Goal: Task Accomplishment & Management: Complete application form

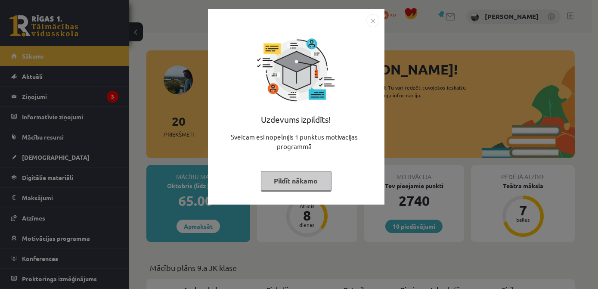
click at [296, 185] on button "Pildīt nākamo" at bounding box center [296, 181] width 71 height 20
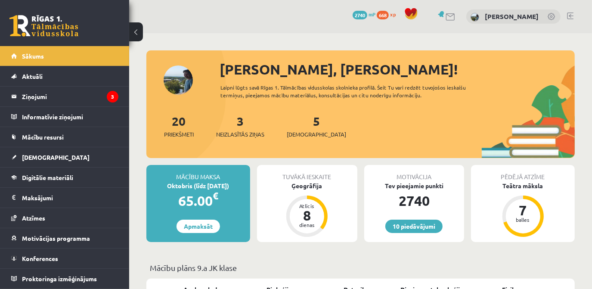
click at [237, 128] on div "3 Neizlasītās ziņas" at bounding box center [240, 125] width 48 height 27
click at [245, 124] on link "3 Neizlasītās ziņas" at bounding box center [240, 125] width 48 height 25
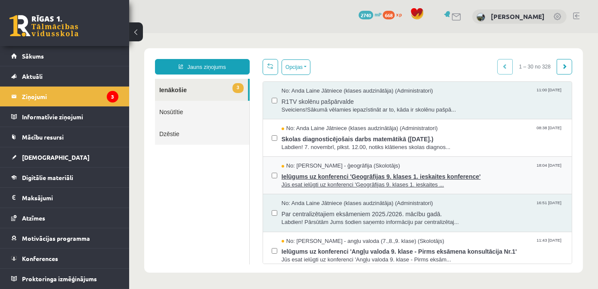
click at [454, 177] on span "Ielūgums uz konferenci 'Ģeogrāfijas 9. klases 1. ieskaites konference'" at bounding box center [421, 175] width 281 height 11
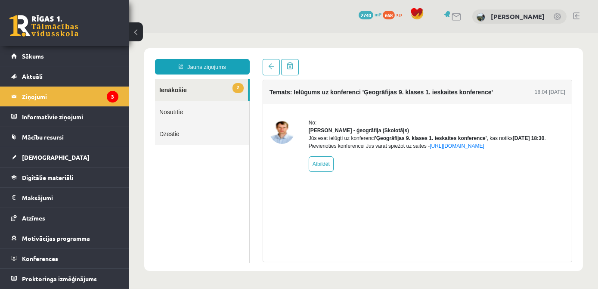
click at [181, 86] on link "2 Ienākošie" at bounding box center [200, 90] width 93 height 22
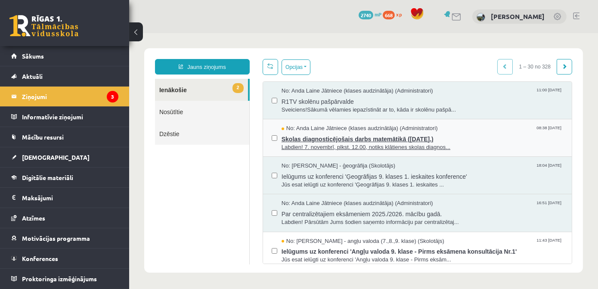
click at [339, 136] on span "Skolas diagnosticējošais darbs matemātikā (07.11.2025.)" at bounding box center [421, 138] width 281 height 11
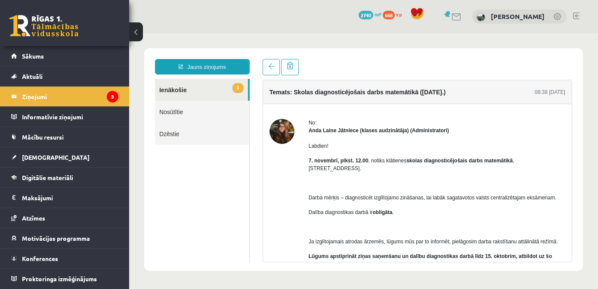
click at [196, 90] on link "1 Ienākošie" at bounding box center [200, 90] width 93 height 22
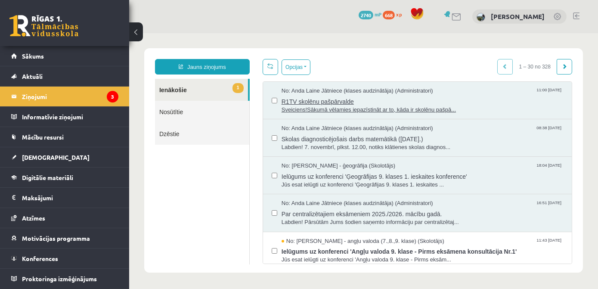
click at [341, 99] on span "R1TV skolēnu pašpārvalde" at bounding box center [421, 100] width 281 height 11
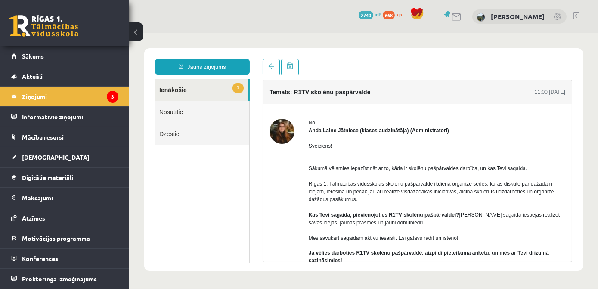
click at [184, 84] on link "1 Ienākošie" at bounding box center [200, 90] width 93 height 22
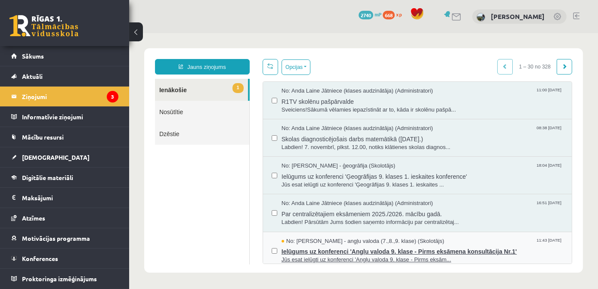
click at [331, 247] on span "Ielūgums uz konferenci 'Angļu valoda 9. klase - Pirms eksāmena konsultācija Nr.…" at bounding box center [421, 250] width 281 height 11
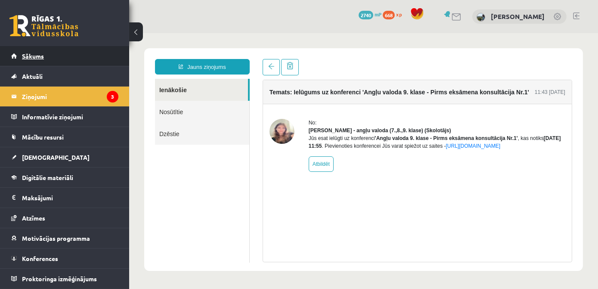
click at [35, 59] on span "Sākums" at bounding box center [33, 56] width 22 height 8
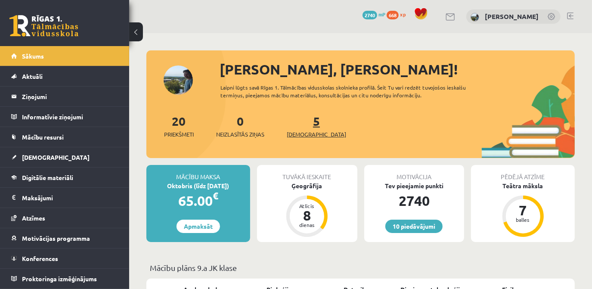
click at [300, 125] on link "5 [DEMOGRAPHIC_DATA]" at bounding box center [316, 125] width 59 height 25
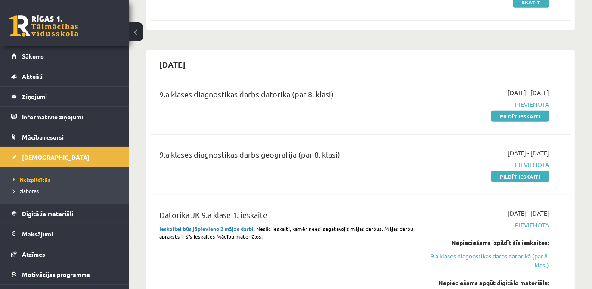
scroll to position [547, 0]
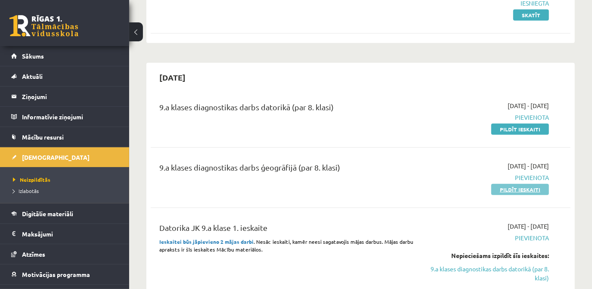
click at [513, 189] on link "Pildīt ieskaiti" at bounding box center [520, 189] width 58 height 11
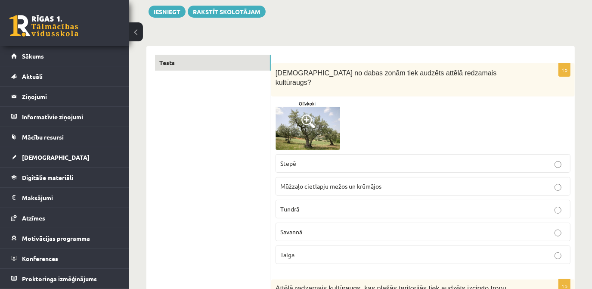
scroll to position [117, 0]
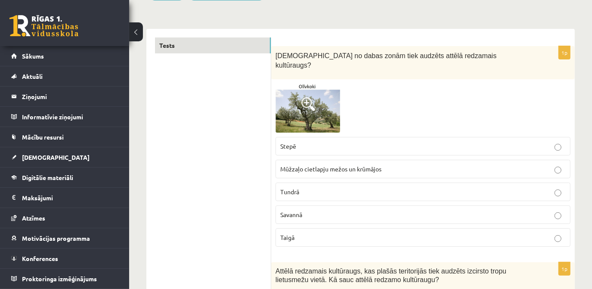
click at [313, 210] on p "Savannā" at bounding box center [422, 214] width 285 height 9
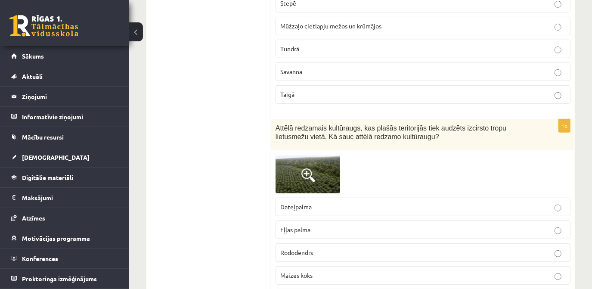
scroll to position [274, 0]
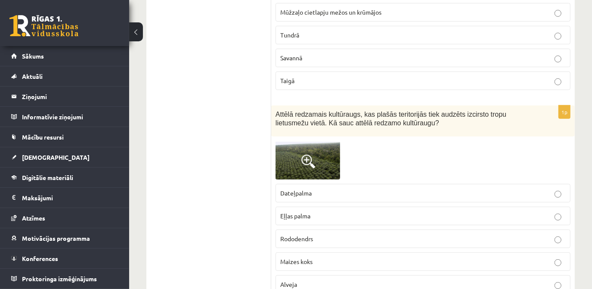
click at [332, 148] on img at bounding box center [307, 160] width 65 height 39
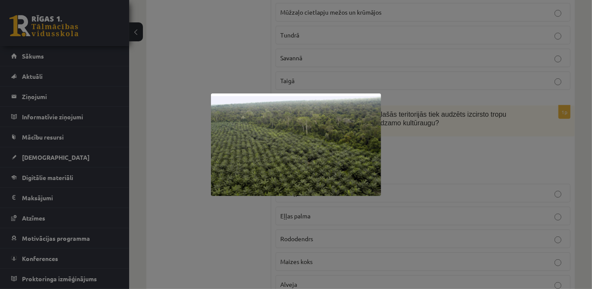
click at [181, 204] on div at bounding box center [296, 144] width 592 height 289
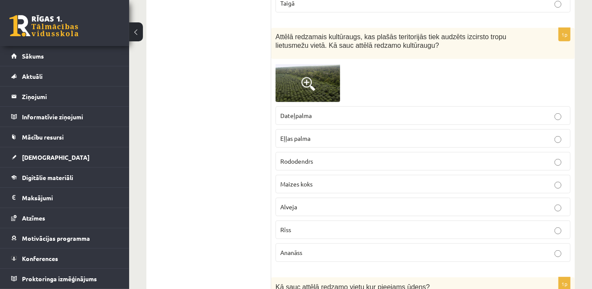
scroll to position [352, 0]
click at [287, 67] on img at bounding box center [307, 81] width 65 height 39
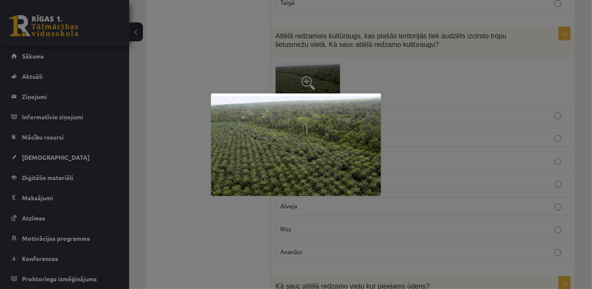
click at [287, 67] on div at bounding box center [296, 144] width 592 height 289
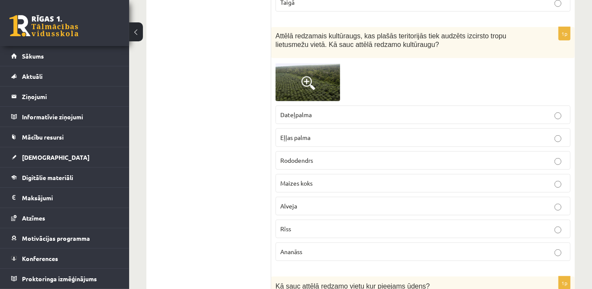
click at [333, 76] on img at bounding box center [307, 81] width 65 height 39
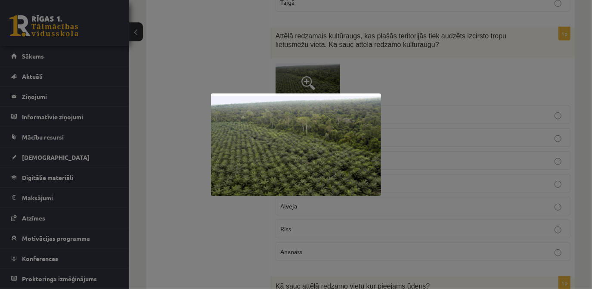
click at [333, 76] on div at bounding box center [296, 144] width 592 height 289
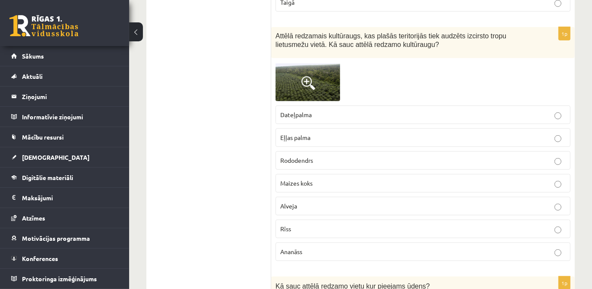
click at [310, 201] on p "Alveja" at bounding box center [422, 205] width 285 height 9
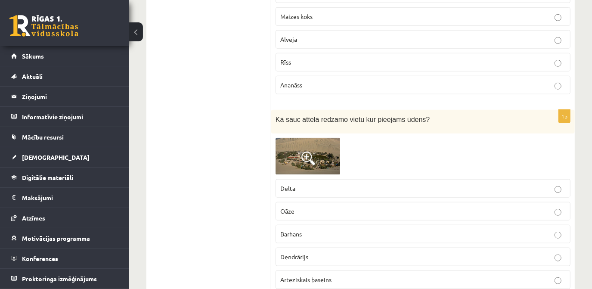
scroll to position [508, 0]
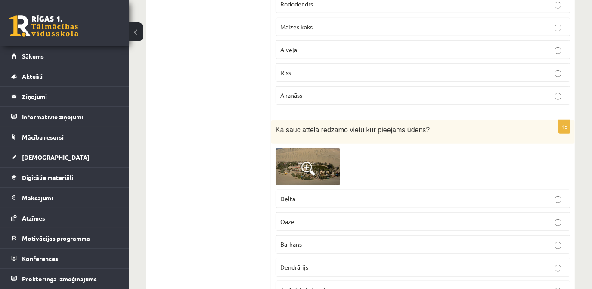
click at [300, 217] on p "Oāze" at bounding box center [422, 221] width 285 height 9
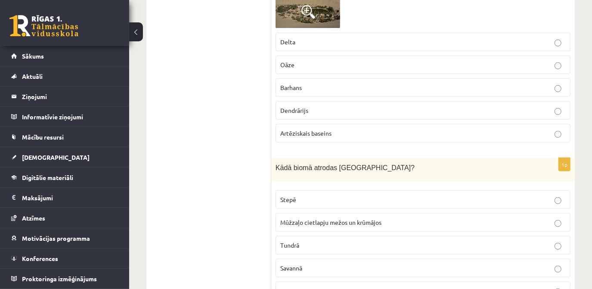
scroll to position [704, 0]
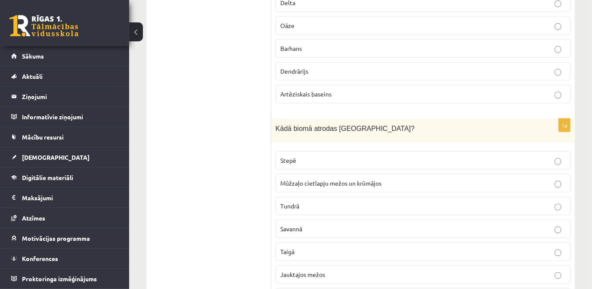
click at [327, 125] on span "Kādā biomā atrodas Latvija?" at bounding box center [344, 128] width 139 height 7
copy div "Kādā biomā atrodas Latvija?"
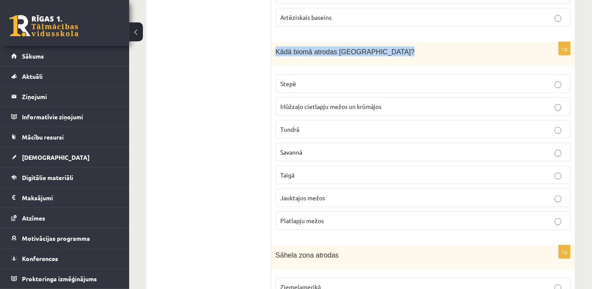
scroll to position [782, 0]
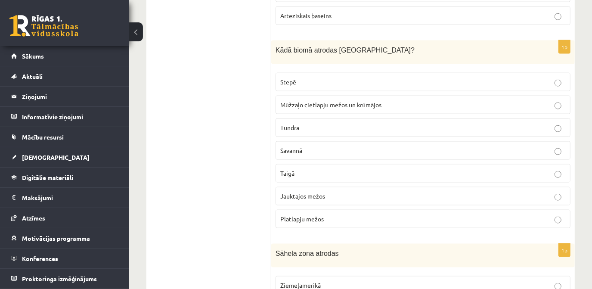
click at [337, 191] on p "Jauktajos mežos" at bounding box center [422, 195] width 285 height 9
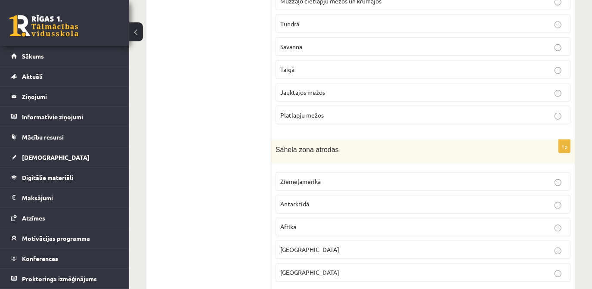
scroll to position [899, 0]
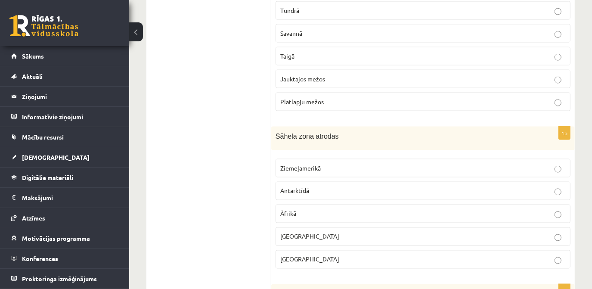
click at [309, 133] on span "Sāhela zona atrodas" at bounding box center [306, 136] width 63 height 7
copy div "Sāhela zona atrodas"
click at [299, 209] on p "Āfrikā" at bounding box center [422, 213] width 285 height 9
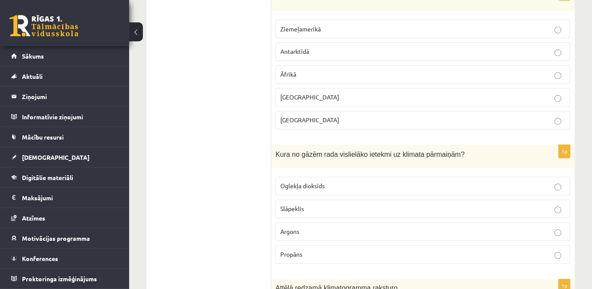
scroll to position [1056, 0]
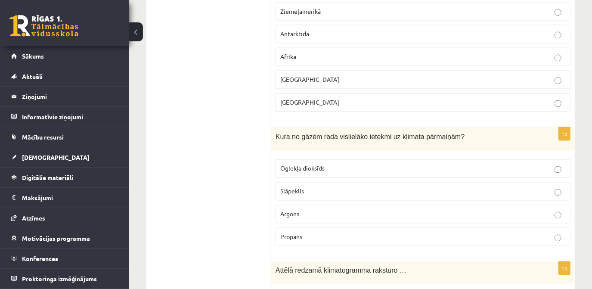
click at [348, 133] on span "Kura no gāzēm rada vislielāko ietekmi uz klimata pārmaiņām?" at bounding box center [369, 136] width 189 height 7
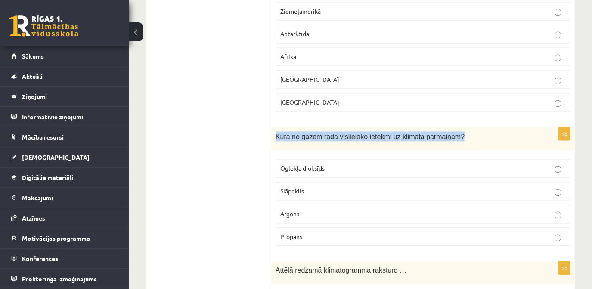
click at [348, 133] on span "Kura no gāzēm rada vislielāko ietekmi uz klimata pārmaiņām?" at bounding box center [369, 136] width 189 height 7
copy div "Kura no gāzēm rada vislielāko ietekmi uz klimata pārmaiņām?"
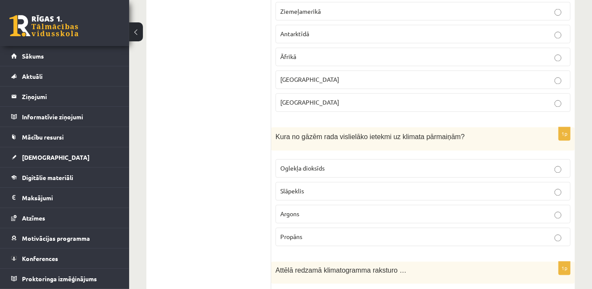
click at [364, 164] on p "Oglekļa dioksīds" at bounding box center [422, 168] width 285 height 9
click at [360, 187] on p "Slāpeklis" at bounding box center [422, 191] width 285 height 9
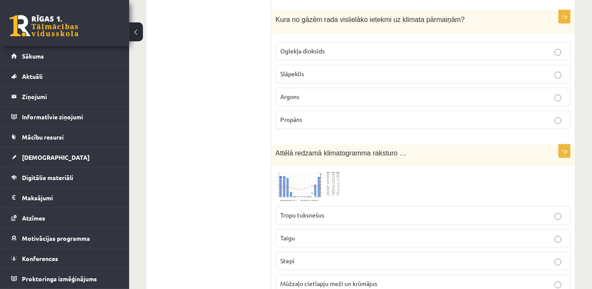
scroll to position [1212, 0]
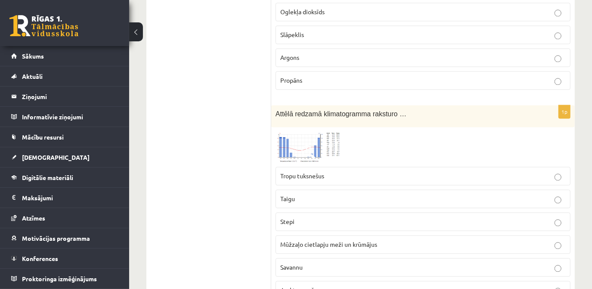
click at [305, 131] on img at bounding box center [307, 146] width 65 height 31
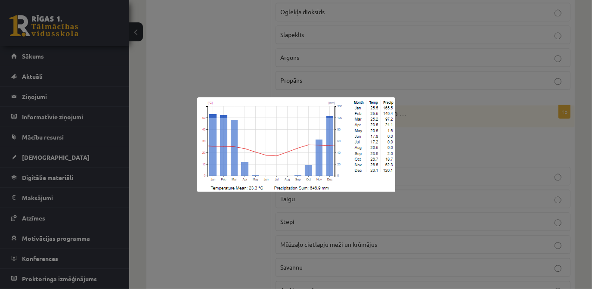
click at [177, 221] on div at bounding box center [296, 144] width 592 height 289
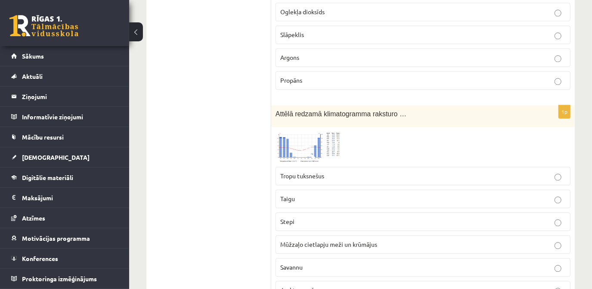
click at [329, 171] on p "Tropu tuksnešus" at bounding box center [422, 175] width 285 height 9
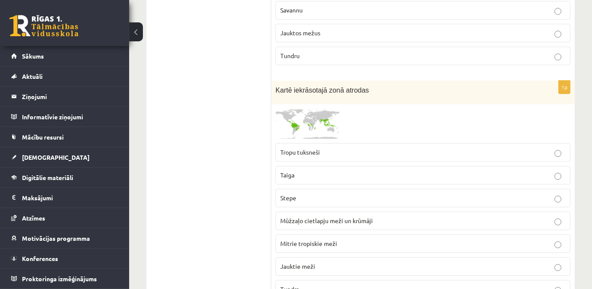
scroll to position [1486, 0]
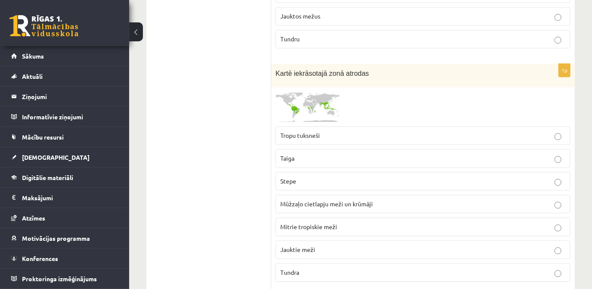
click at [313, 92] on img at bounding box center [307, 107] width 65 height 30
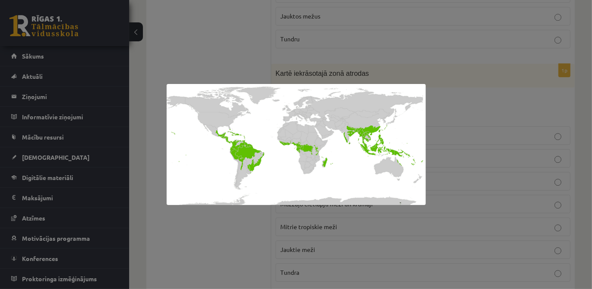
click at [313, 83] on div at bounding box center [296, 144] width 592 height 289
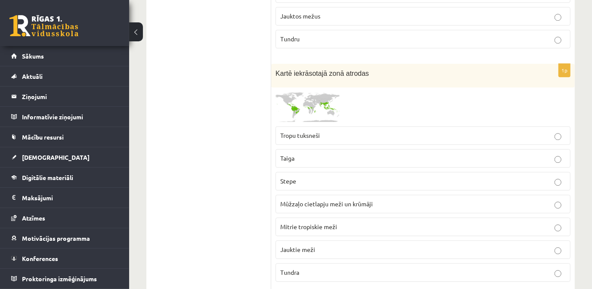
click at [324, 200] on span "Mūžzaļo cietlapju meži un krūmāji" at bounding box center [326, 204] width 92 height 8
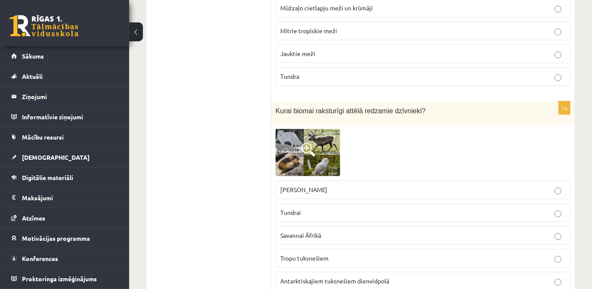
scroll to position [1721, 0]
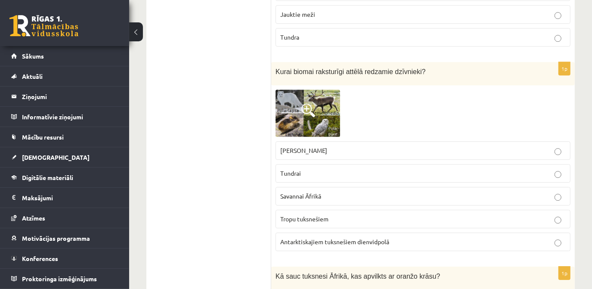
click at [358, 237] on span "Antarktiskajiem tuksnešiem dienvidpolā" at bounding box center [334, 241] width 109 height 8
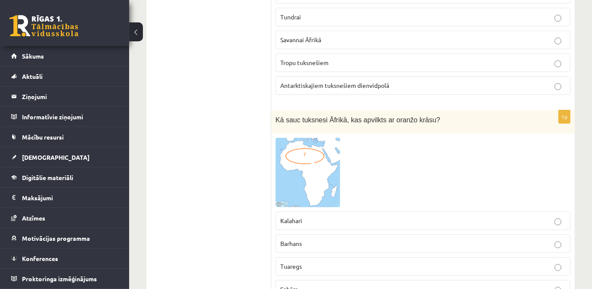
scroll to position [1916, 0]
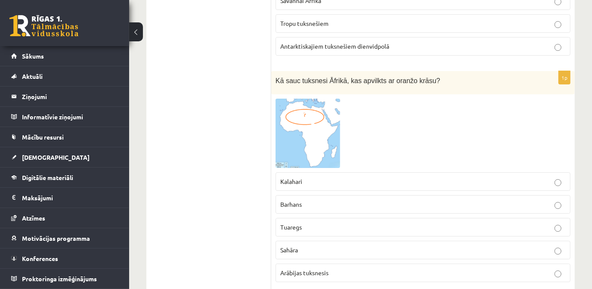
click at [311, 245] on p "Sahāra" at bounding box center [422, 249] width 285 height 9
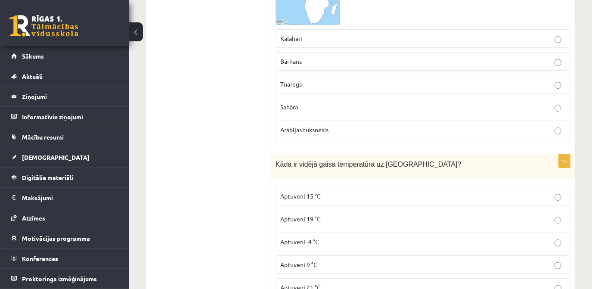
scroll to position [2073, 0]
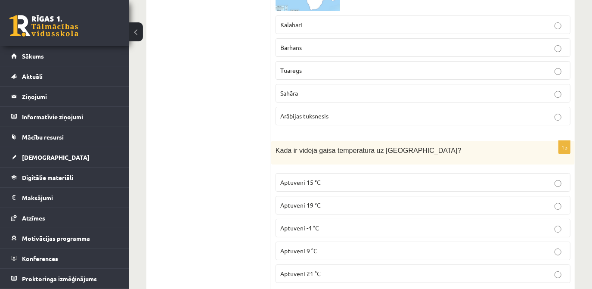
click at [359, 147] on span "Kāda ir vidējā gaisa temperatūra uz Zemes?" at bounding box center [368, 150] width 186 height 7
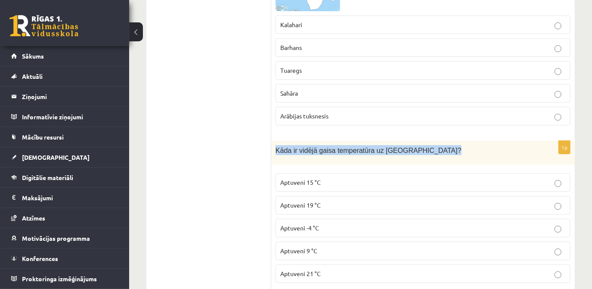
click at [359, 147] on span "Kāda ir vidējā gaisa temperatūra uz Zemes?" at bounding box center [368, 150] width 186 height 7
copy div "Kāda ir vidējā gaisa temperatūra uz Zemes?"
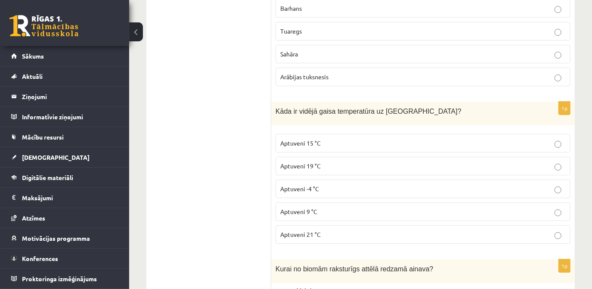
click at [339, 139] on p "Aptuveni 15 °C" at bounding box center [422, 143] width 285 height 9
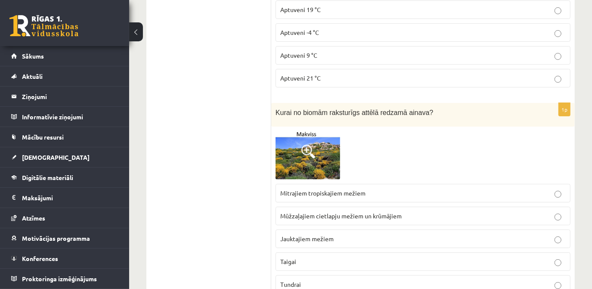
scroll to position [2307, 0]
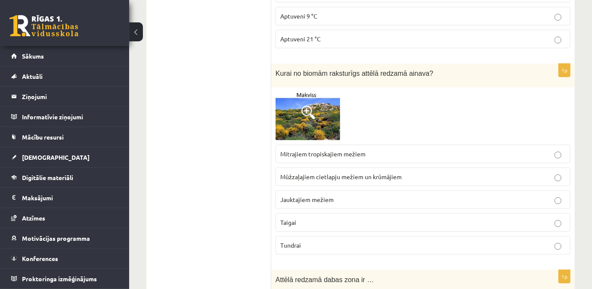
click at [330, 240] on p "Tundrai" at bounding box center [422, 244] width 285 height 9
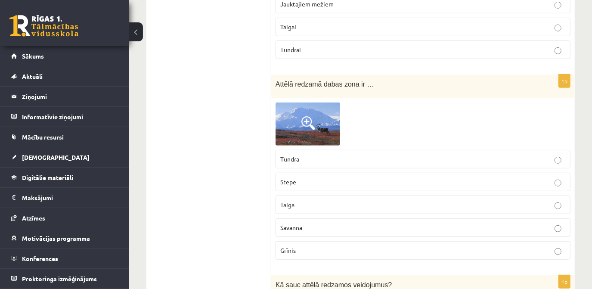
scroll to position [2503, 0]
click at [339, 200] on p "Taiga" at bounding box center [422, 204] width 285 height 9
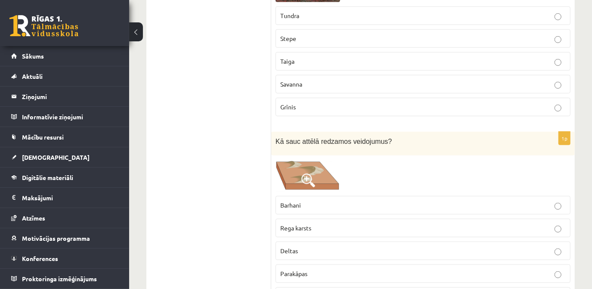
scroll to position [2659, 0]
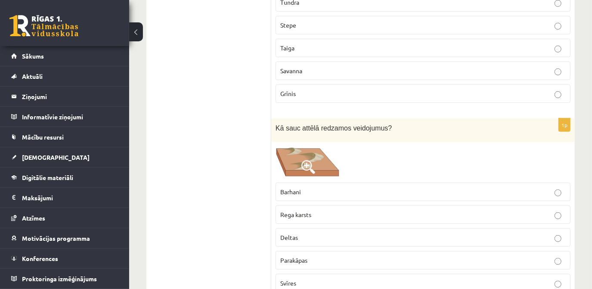
click at [311, 182] on label "Barhani" at bounding box center [422, 191] width 295 height 18
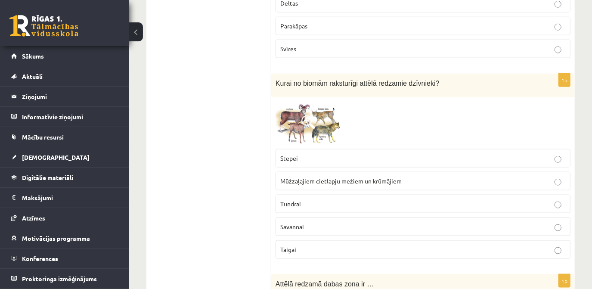
scroll to position [2894, 0]
click at [320, 101] on img at bounding box center [307, 122] width 65 height 43
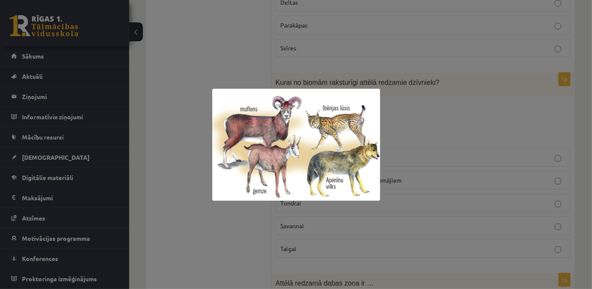
click at [163, 205] on div at bounding box center [296, 144] width 592 height 289
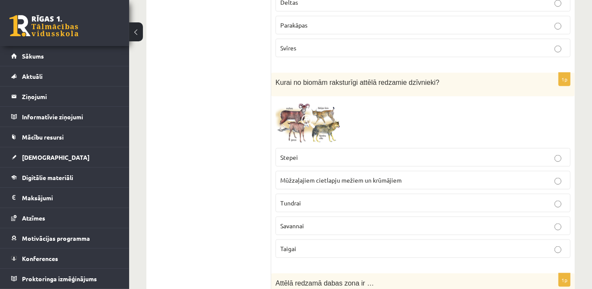
click at [354, 198] on p "Tundrai" at bounding box center [422, 202] width 285 height 9
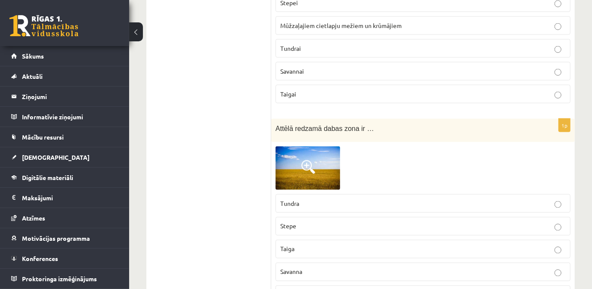
scroll to position [3050, 0]
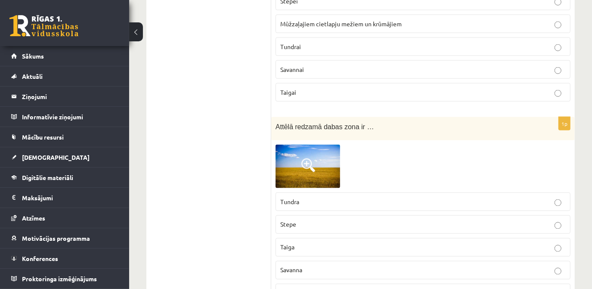
click at [304, 288] on p "Grīnis" at bounding box center [422, 292] width 285 height 9
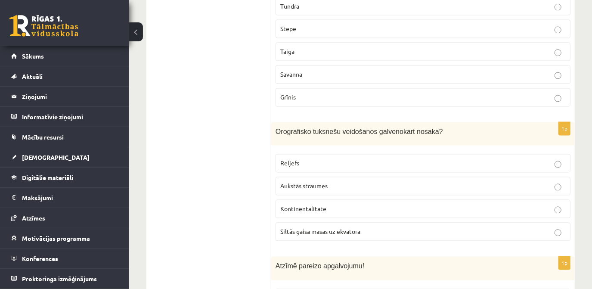
scroll to position [3246, 0]
click at [366, 128] on span "Orogrāfisko tuksnešu veidošanos galvenokārt nosaka?" at bounding box center [358, 131] width 167 height 7
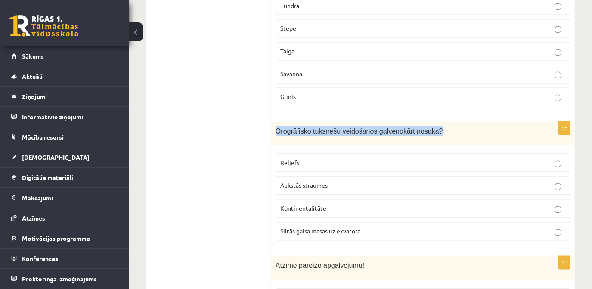
click at [366, 128] on span "Orogrāfisko tuksnešu veidošanos galvenokārt nosaka?" at bounding box center [358, 131] width 167 height 7
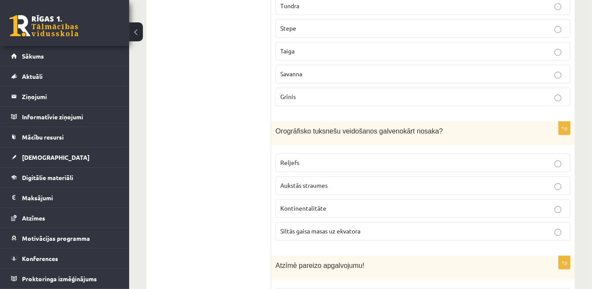
click at [334, 227] on span "Siltās gaisa masas uz ekvatora" at bounding box center [320, 231] width 80 height 8
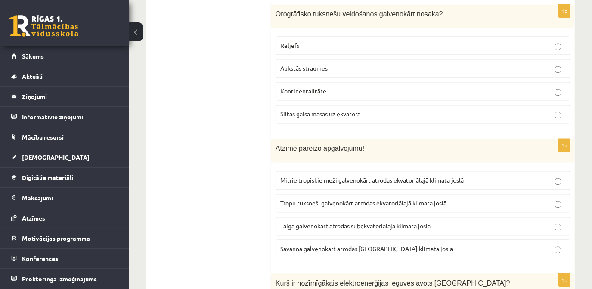
scroll to position [3402, 0]
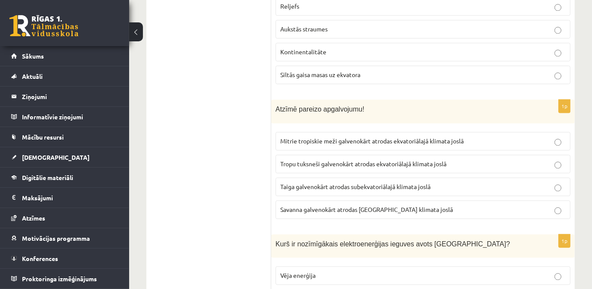
click at [401, 136] on p "Mitrie tropiskie meži galvenokārt atrodas ekvatoriālajā klimata joslā" at bounding box center [422, 140] width 285 height 9
click at [377, 182] on span "Taiga galvenokārt atrodas subekvatoriālajā klimata joslā" at bounding box center [355, 186] width 150 height 8
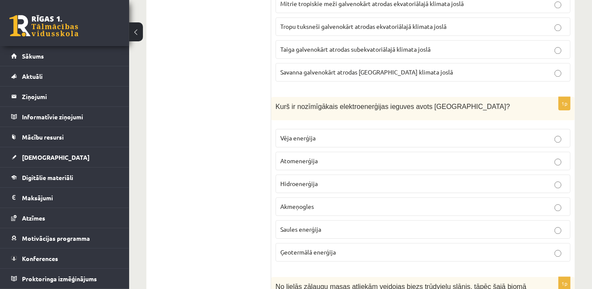
scroll to position [3559, 0]
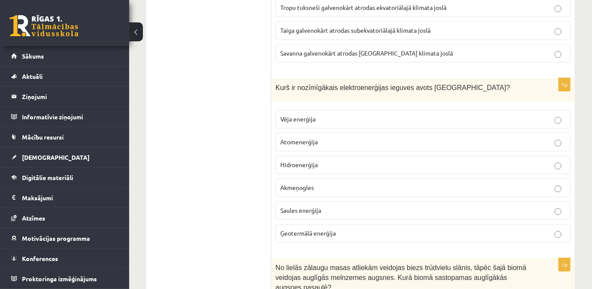
click at [370, 84] on span "Kurš ir nozīmīgākais elektroenerģijas ieguves avots Latvijā?" at bounding box center [392, 87] width 234 height 7
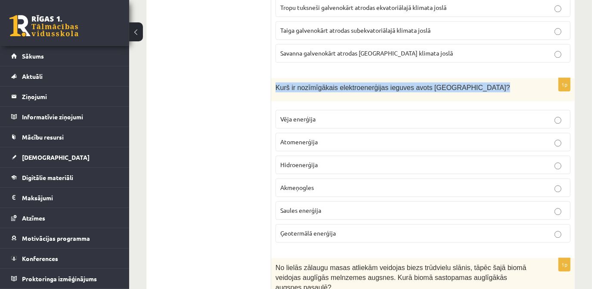
click at [370, 84] on span "Kurš ir nozīmīgākais elektroenerģijas ieguves avots Latvijā?" at bounding box center [392, 87] width 234 height 7
copy div "Kurš ir nozīmīgākais elektroenerģijas ieguves avots Latvijā?"
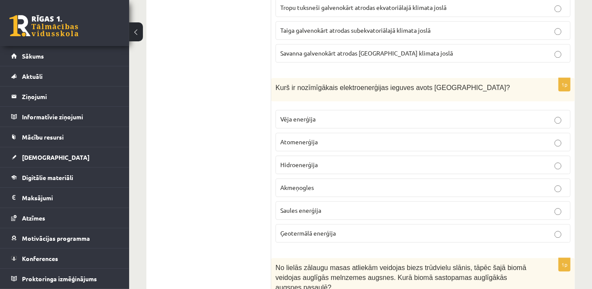
click at [319, 160] on p "Hidroenerģija" at bounding box center [422, 164] width 285 height 9
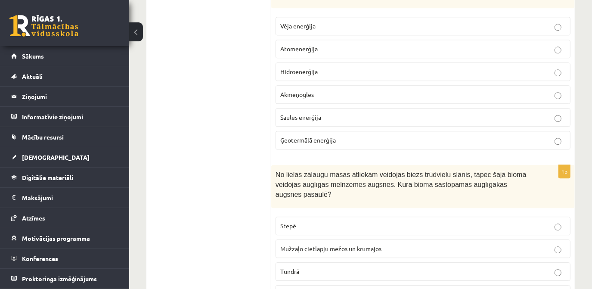
scroll to position [3676, 0]
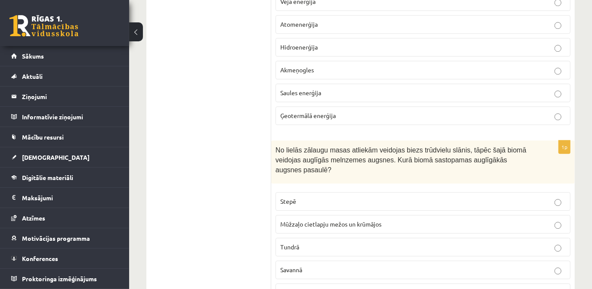
click at [382, 146] on span "No lielās zālaugu masas atliekām veidojas biezs trūdvielu slānis, tāpēc šajā bi…" at bounding box center [400, 159] width 251 height 27
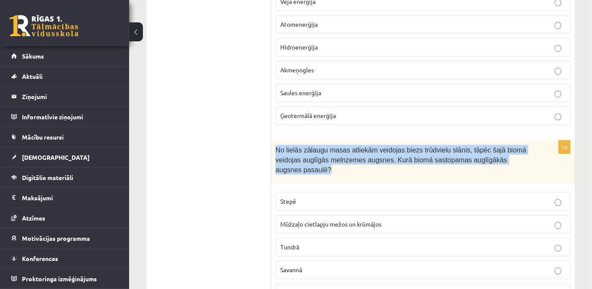
click at [382, 146] on span "No lielās zālaugu masas atliekām veidojas biezs trūdvielu slānis, tāpēc šajā bi…" at bounding box center [400, 159] width 251 height 27
copy div "No lielās zālaugu masas atliekām veidojas biezs trūdvielu slānis, tāpēc šajā bi…"
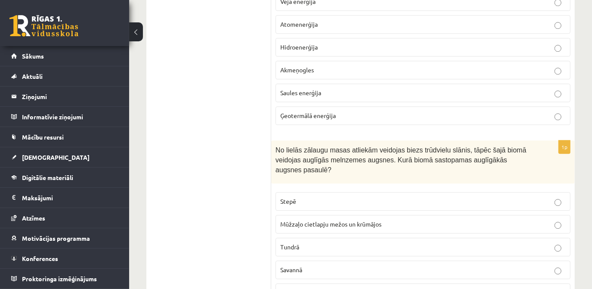
click at [321, 220] on span "Mūžzaļo cietlapju mežos un krūmājos" at bounding box center [330, 224] width 101 height 8
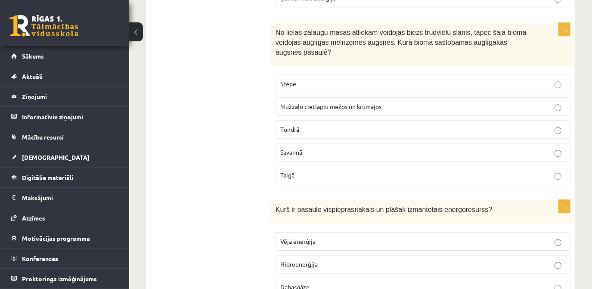
scroll to position [3833, 0]
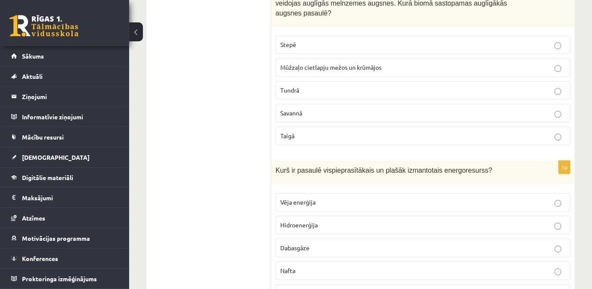
click at [325, 166] on span "Kurš ir pasaulē vispieprasītākais un plašāk izmantotais energoresurss?" at bounding box center [383, 169] width 216 height 7
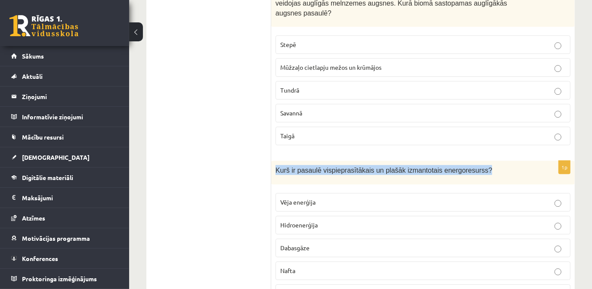
click at [325, 166] on span "Kurš ir pasaulē vispieprasītākais un plašāk izmantotais energoresurss?" at bounding box center [383, 169] width 216 height 7
copy div "Kurš ir pasaulē vispieprasītākais un plašāk izmantotais energoresurss?"
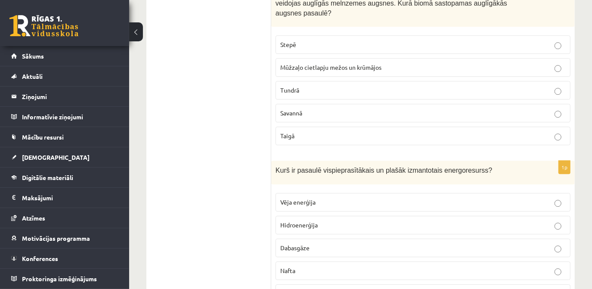
click at [329, 266] on p "Nafta" at bounding box center [422, 270] width 285 height 9
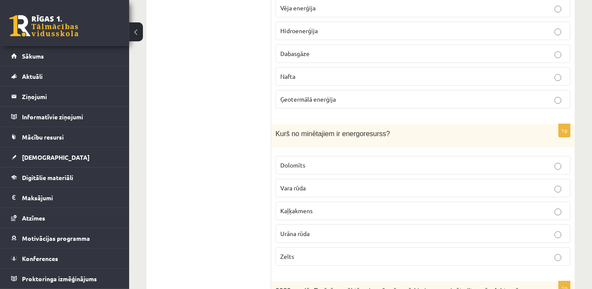
scroll to position [4028, 0]
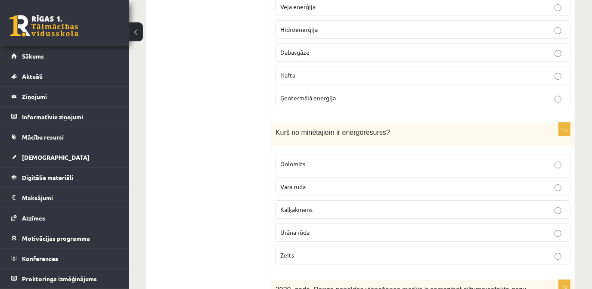
click at [335, 228] on p "Urāna rūda" at bounding box center [422, 232] width 285 height 9
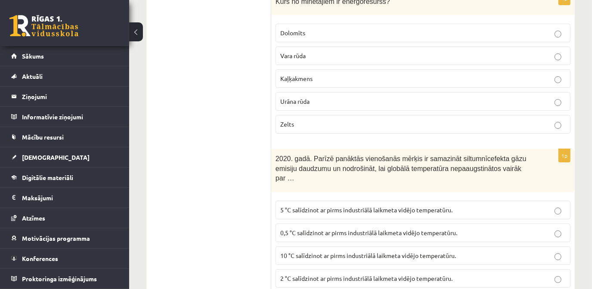
scroll to position [4185, 0]
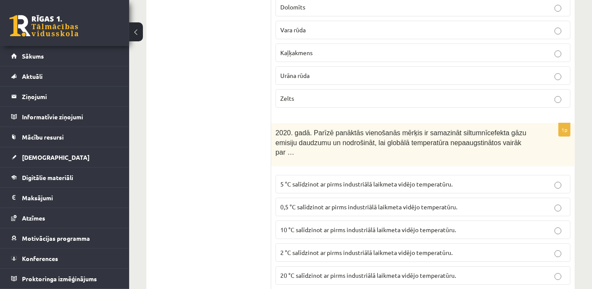
click at [352, 179] on p "5 °C salīdzinot ar pirms industriālā laikmeta vidējo temperatūru." at bounding box center [422, 183] width 285 height 9
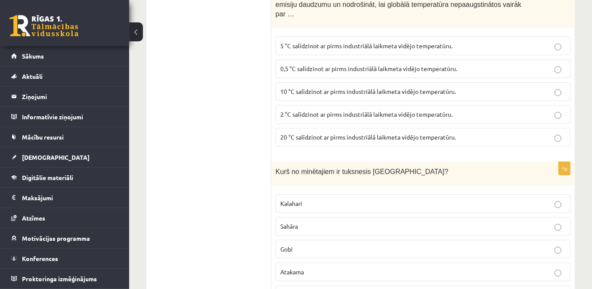
scroll to position [4341, 0]
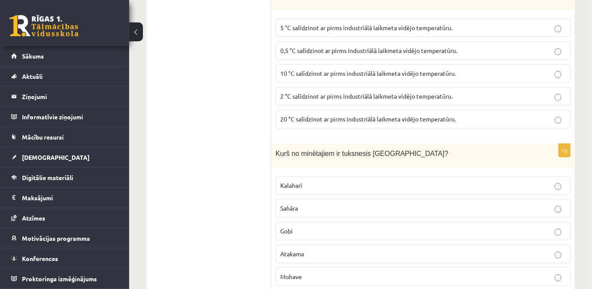
click at [315, 272] on p "Mohave" at bounding box center [422, 276] width 285 height 9
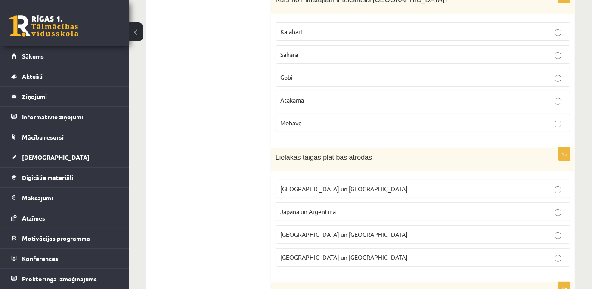
scroll to position [4497, 0]
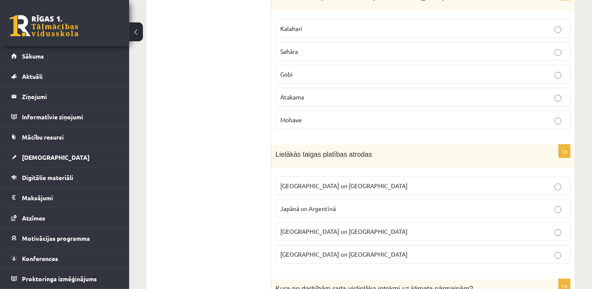
click at [324, 151] on span "Lielākās taigas platības atrodas" at bounding box center [323, 154] width 96 height 7
copy div "Lielākās taigas platības atrodas"
click at [324, 182] on span "Krievijā un Kanādā" at bounding box center [343, 186] width 127 height 8
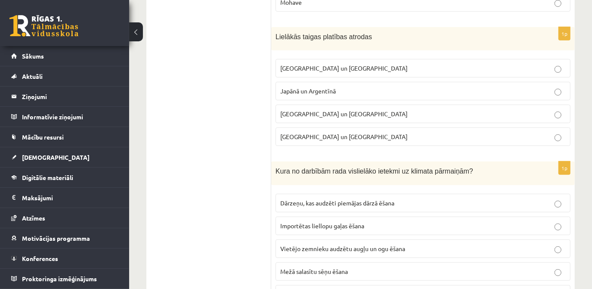
scroll to position [4654, 0]
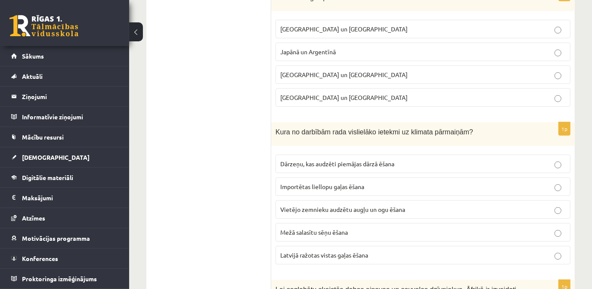
click at [384, 182] on p "Importētas liellopu gaļas ēšana" at bounding box center [422, 186] width 285 height 9
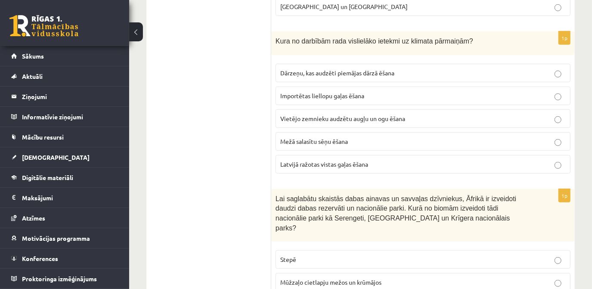
scroll to position [4771, 0]
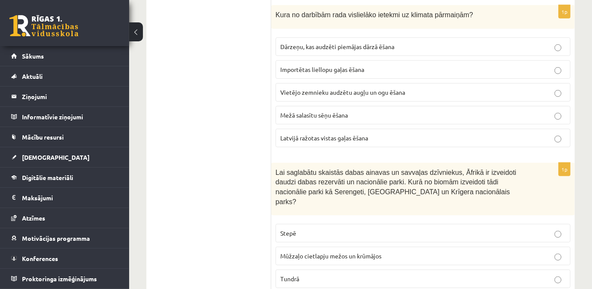
click at [375, 169] on span "Lai saglabātu skaistās dabas ainavas un savvaļas dzīvniekus, Āfrikā ir izveidot…" at bounding box center [395, 187] width 240 height 37
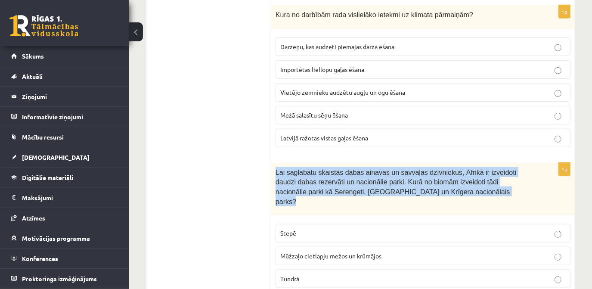
click at [375, 169] on span "Lai saglabātu skaistās dabas ainavas un savvaļas dzīvniekus, Āfrikā ir izveidot…" at bounding box center [395, 187] width 240 height 37
copy div "Lai saglabātu skaistās dabas ainavas un savvaļas dzīvniekus, Āfrikā ir izveidot…"
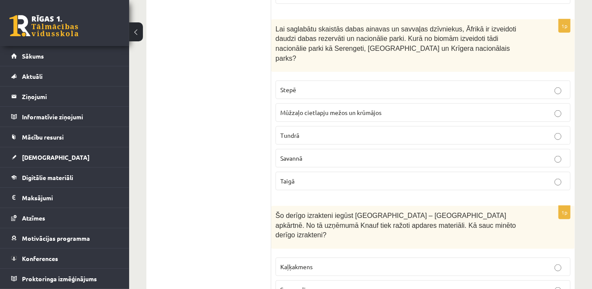
scroll to position [4928, 0]
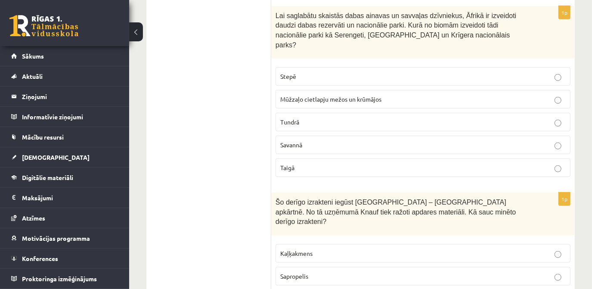
click at [365, 198] on span "Šo derīgo izrakteni iegūst Latvijā – Salaspils apkārtnē. No tā uzņēmumā Knauf t…" at bounding box center [395, 211] width 240 height 27
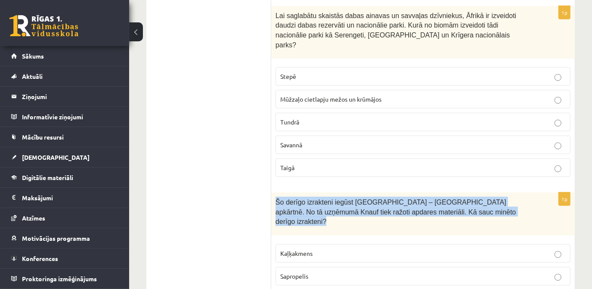
click at [365, 198] on span "Šo derīgo izrakteni iegūst Latvijā – Salaspils apkārtnē. No tā uzņēmumā Knauf t…" at bounding box center [395, 211] width 240 height 27
copy div "Šo derīgo izrakteni iegūst Latvijā – Salaspils apkārtnē. No tā uzņēmumā Knauf t…"
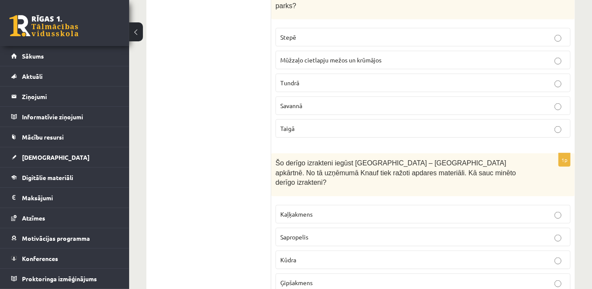
click at [338, 255] on p "Kūdra" at bounding box center [422, 259] width 285 height 9
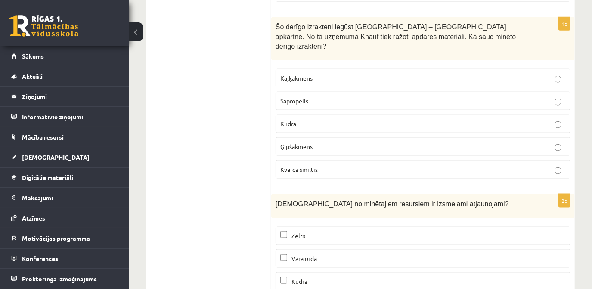
scroll to position [5123, 0]
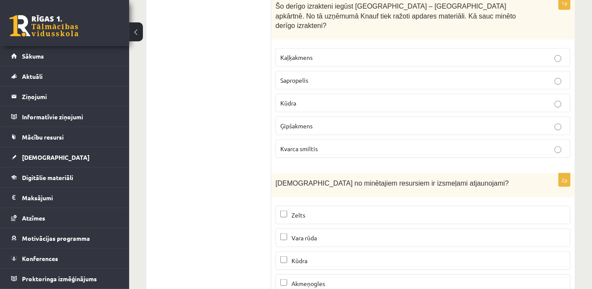
click at [328, 210] on p "Zelts" at bounding box center [422, 214] width 285 height 9
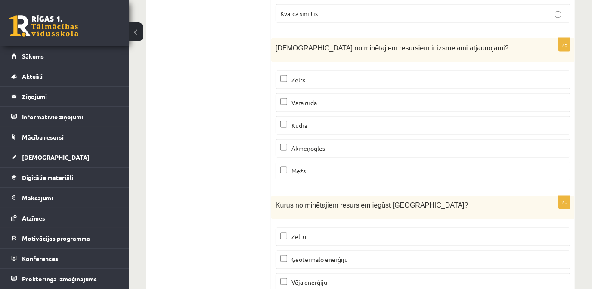
scroll to position [5274, 0]
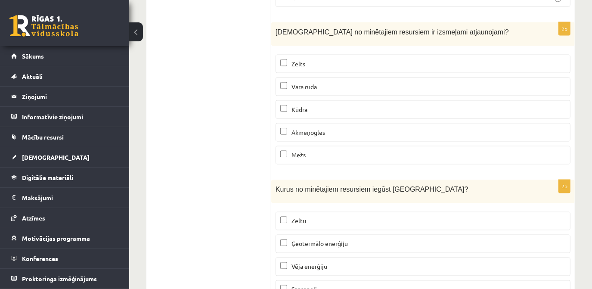
click at [334, 262] on p "Vēja enerģiju" at bounding box center [422, 266] width 285 height 9
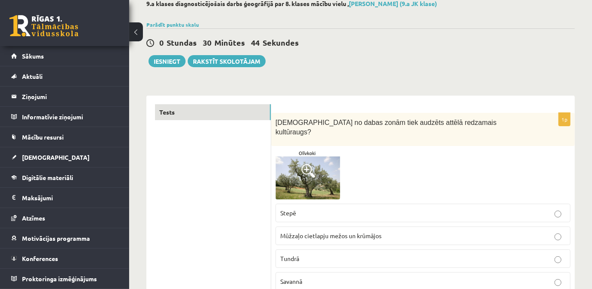
scroll to position [0, 0]
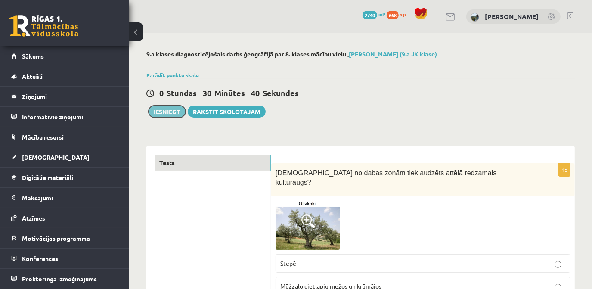
click at [152, 106] on button "Iesniegt" at bounding box center [166, 111] width 37 height 12
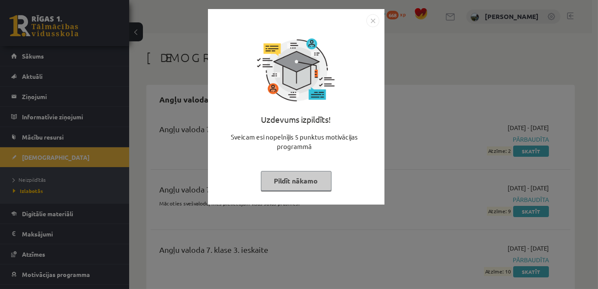
click at [290, 185] on button "Pildīt nākamo" at bounding box center [296, 181] width 71 height 20
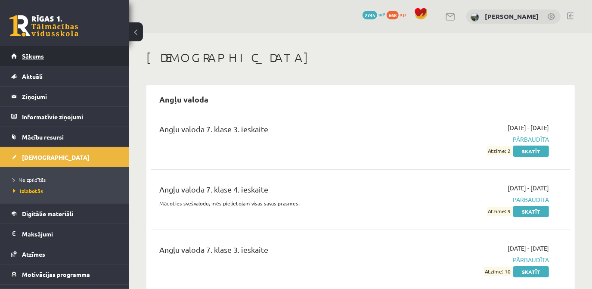
click at [54, 50] on link "Sākums" at bounding box center [64, 56] width 107 height 20
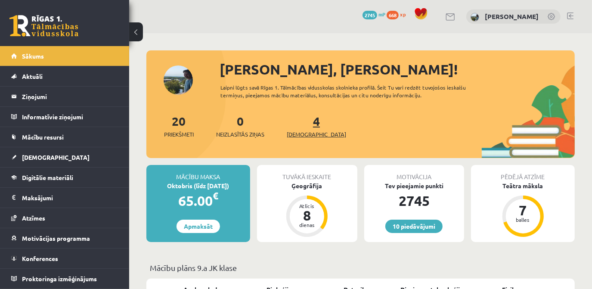
click at [304, 127] on link "4 Ieskaites" at bounding box center [316, 125] width 59 height 25
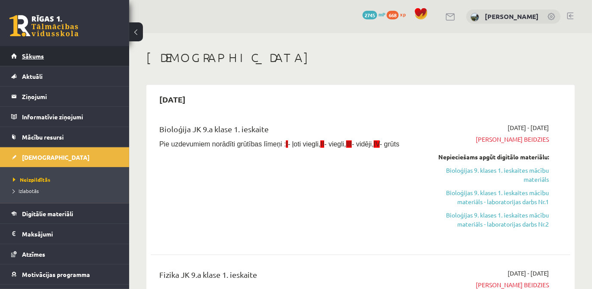
click at [20, 53] on link "Sākums" at bounding box center [64, 56] width 107 height 20
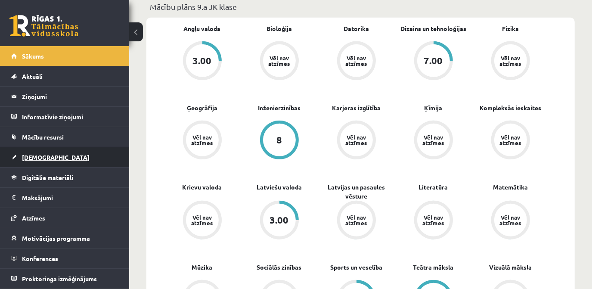
scroll to position [274, 0]
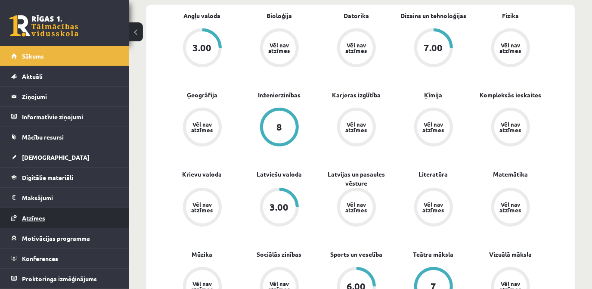
click at [71, 210] on link "Atzīmes" at bounding box center [64, 218] width 107 height 20
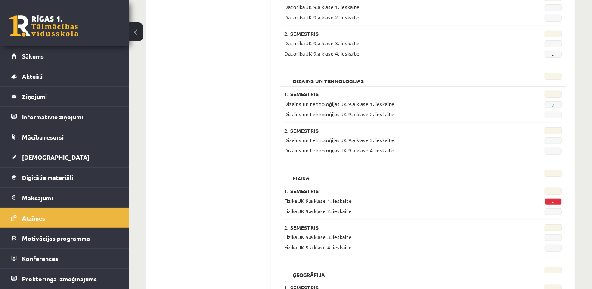
scroll to position [163, 0]
